Goal: Task Accomplishment & Management: Manage account settings

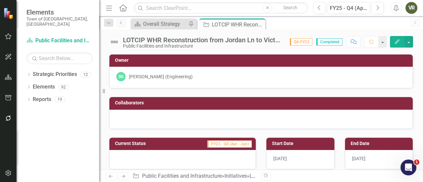
click at [116, 41] on img at bounding box center [114, 42] width 11 height 11
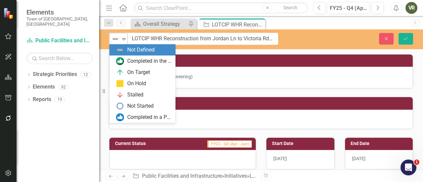
click at [117, 41] on img at bounding box center [115, 39] width 8 height 8
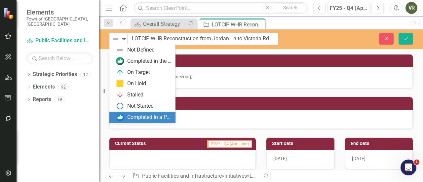
click at [124, 119] on div "Completed in a Previous Quarter" at bounding box center [144, 117] width 56 height 8
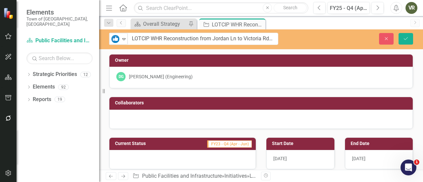
click at [398, 35] on div "Close Save" at bounding box center [355, 39] width 125 height 12
click at [400, 35] on button "Save" at bounding box center [406, 39] width 15 height 12
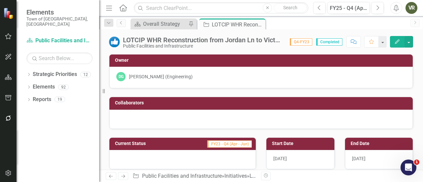
click at [214, 39] on div "LOTCIP WHR Reconstruction from Jordan Ln to Victoria Rd (Project #L159-0002)" at bounding box center [203, 39] width 160 height 7
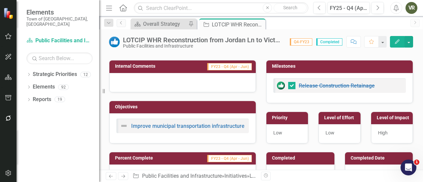
scroll to position [132, 0]
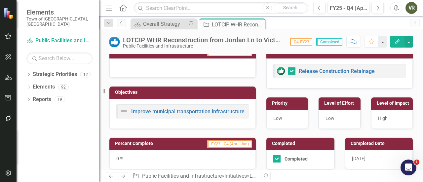
click at [156, 154] on div "0 %" at bounding box center [182, 159] width 146 height 19
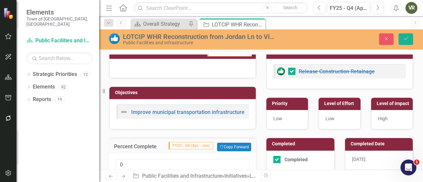
scroll to position [165, 0]
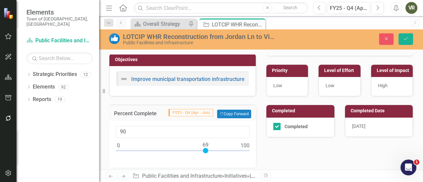
type input "100"
drag, startPoint x: 118, startPoint y: 150, endPoint x: 291, endPoint y: 144, distance: 172.4
click at [252, 156] on div "100" at bounding box center [182, 144] width 147 height 47
click at [409, 40] on button "Save" at bounding box center [406, 39] width 15 height 12
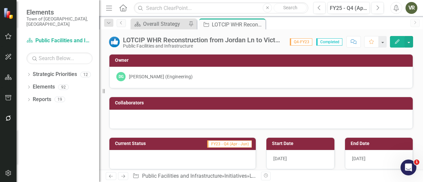
checkbox input "true"
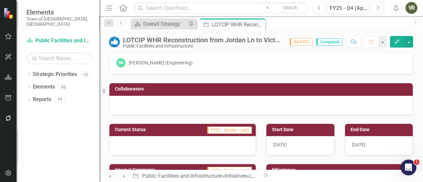
scroll to position [0, 0]
